Goal: Find specific page/section: Find specific page/section

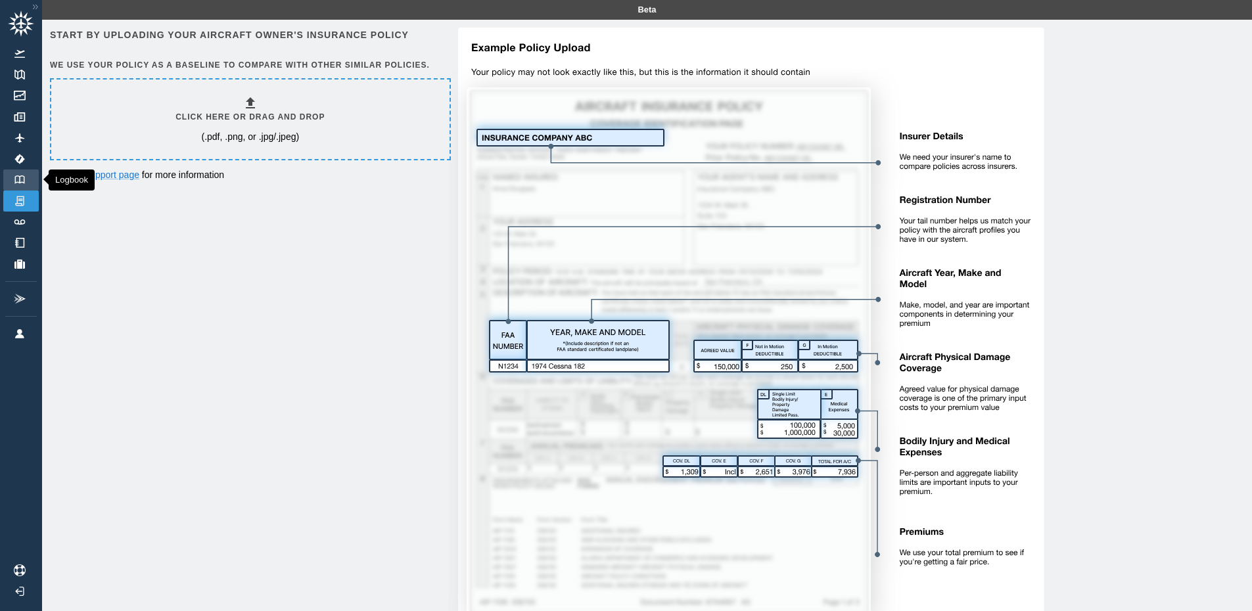
click at [18, 184] on link "Logbook" at bounding box center [21, 180] width 36 height 21
click at [28, 242] on link "Directory" at bounding box center [21, 243] width 36 height 21
click at [24, 172] on link "Logbook" at bounding box center [21, 180] width 36 height 21
